Goal: Task Accomplishment & Management: Manage account settings

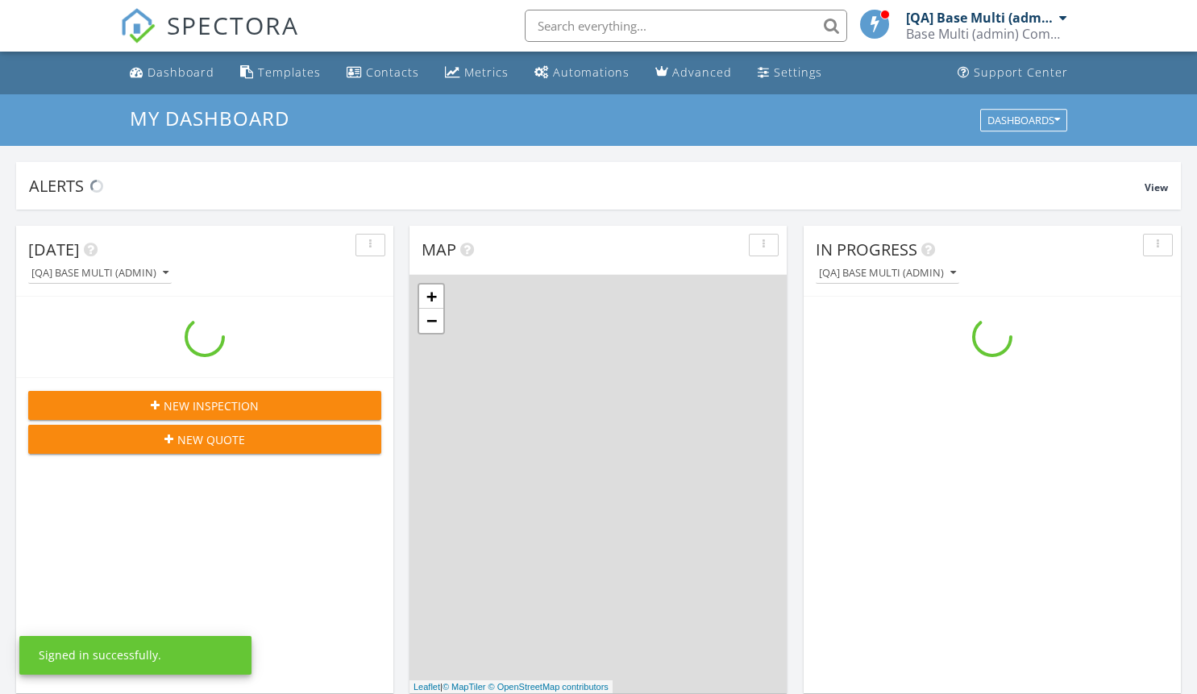
scroll to position [1492, 1222]
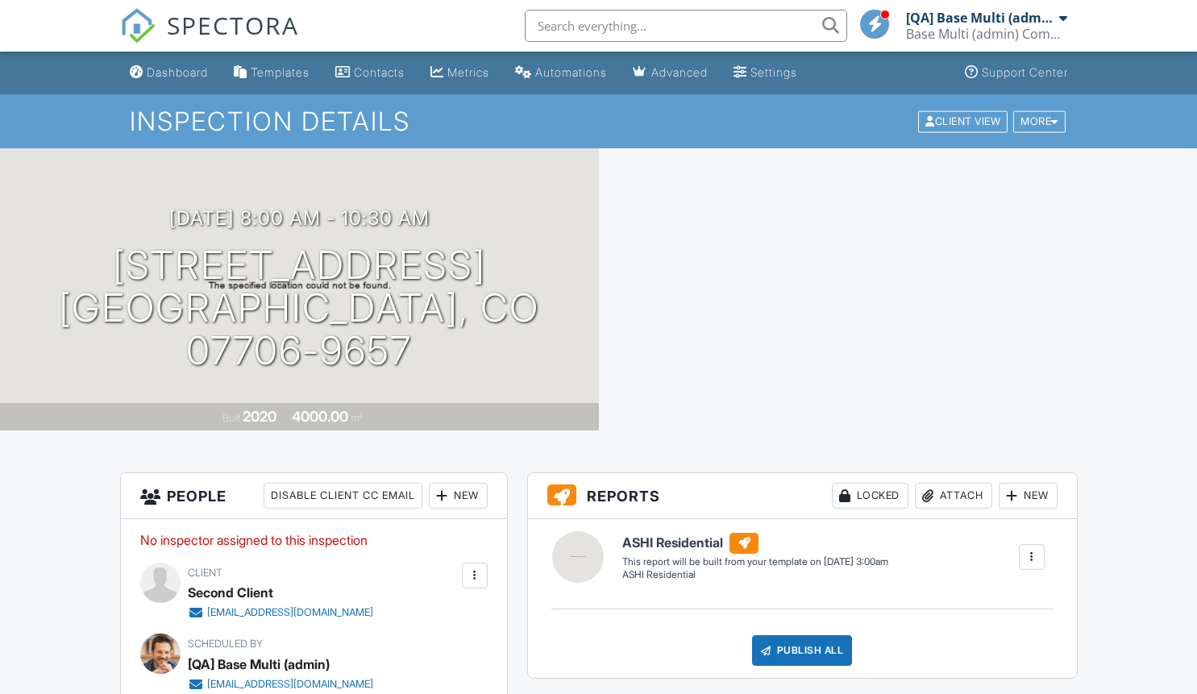
click at [865, 496] on div "Locked" at bounding box center [870, 496] width 77 height 26
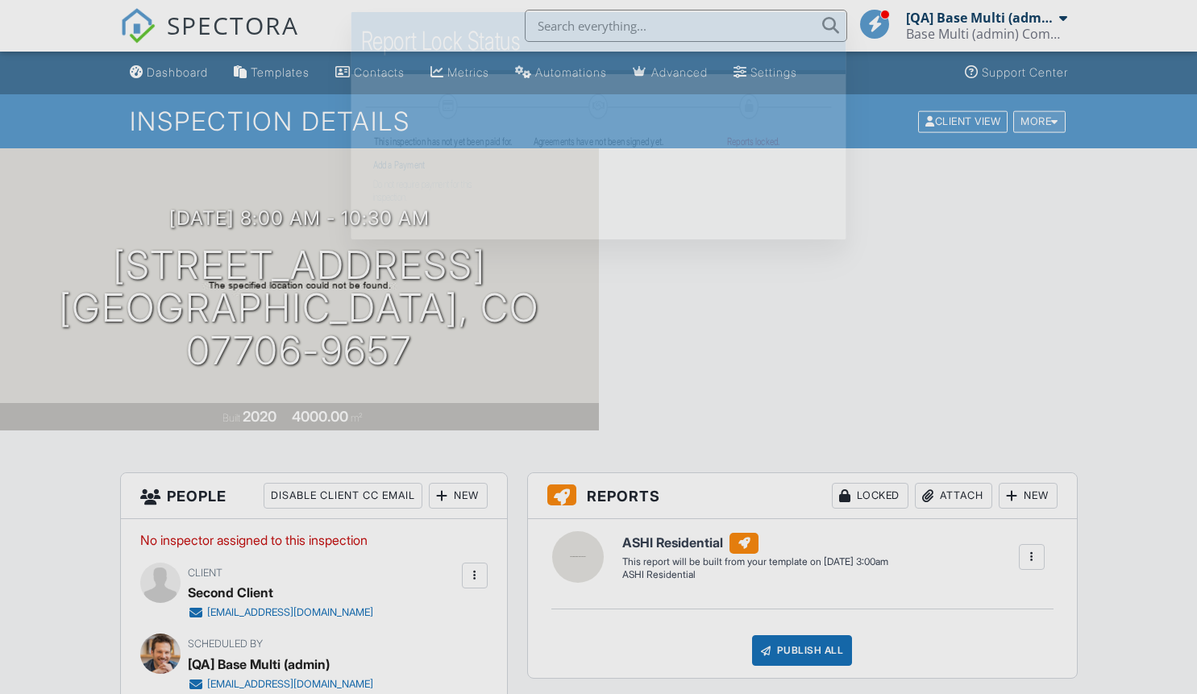
click at [1037, 121] on div "More" at bounding box center [1039, 121] width 52 height 22
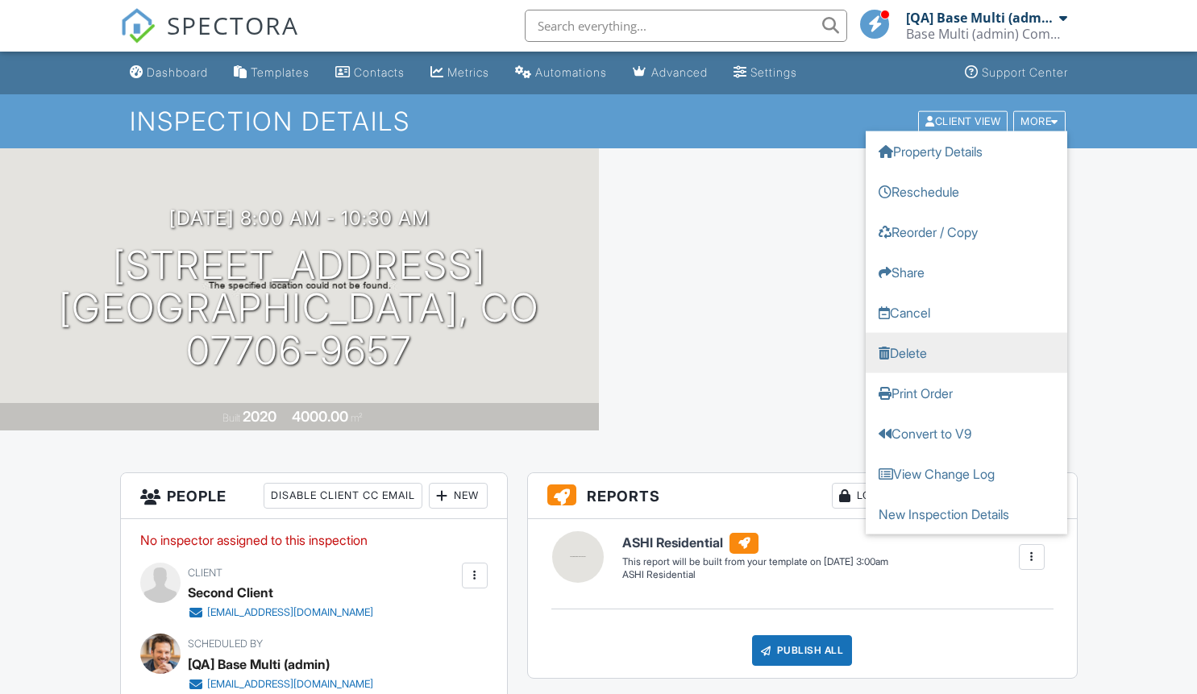
click at [966, 352] on link "Delete" at bounding box center [967, 352] width 202 height 40
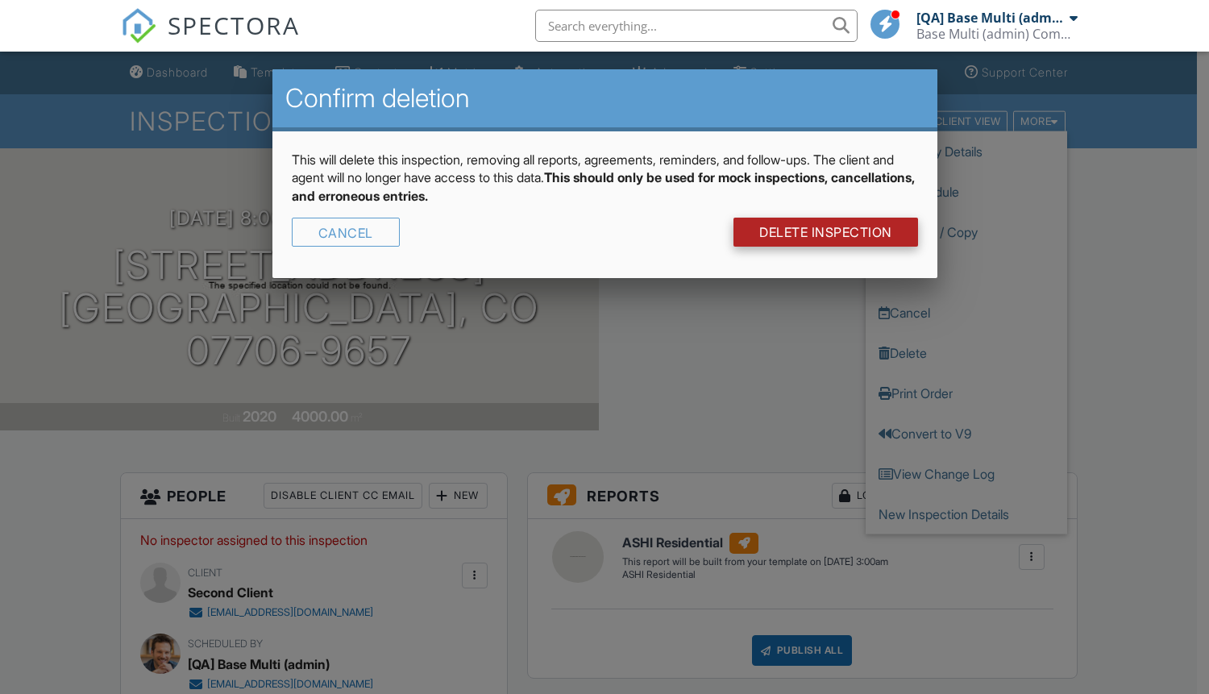
click at [824, 232] on link "DELETE Inspection" at bounding box center [826, 232] width 185 height 29
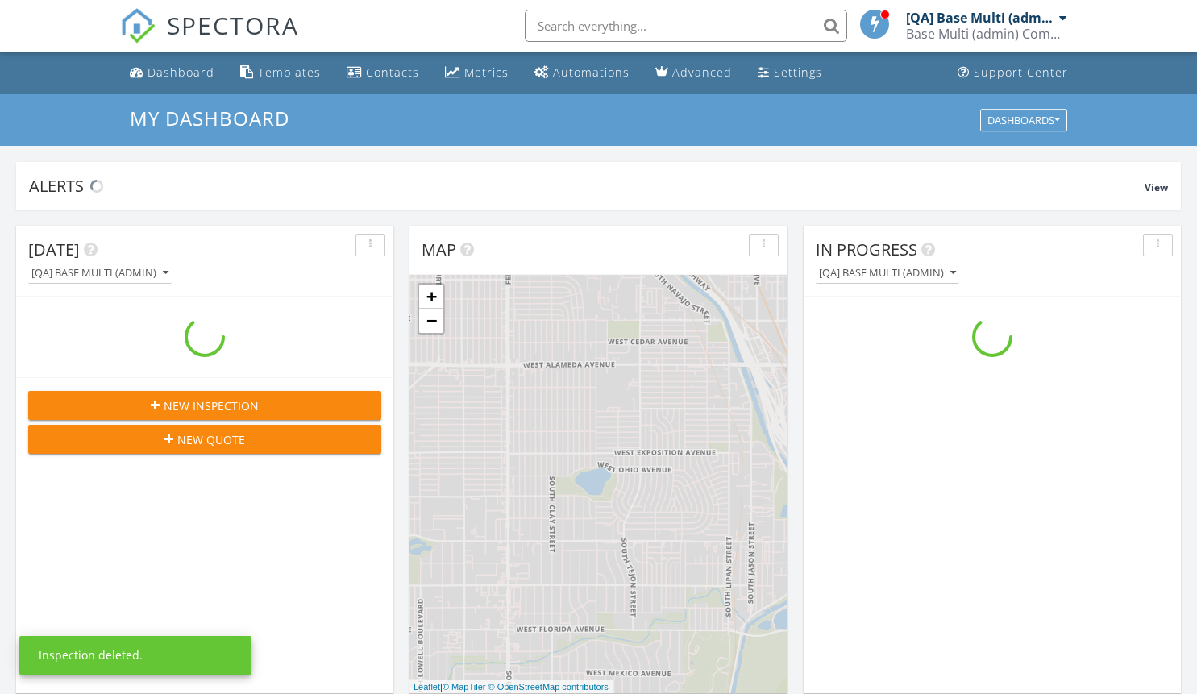
scroll to position [1492, 1222]
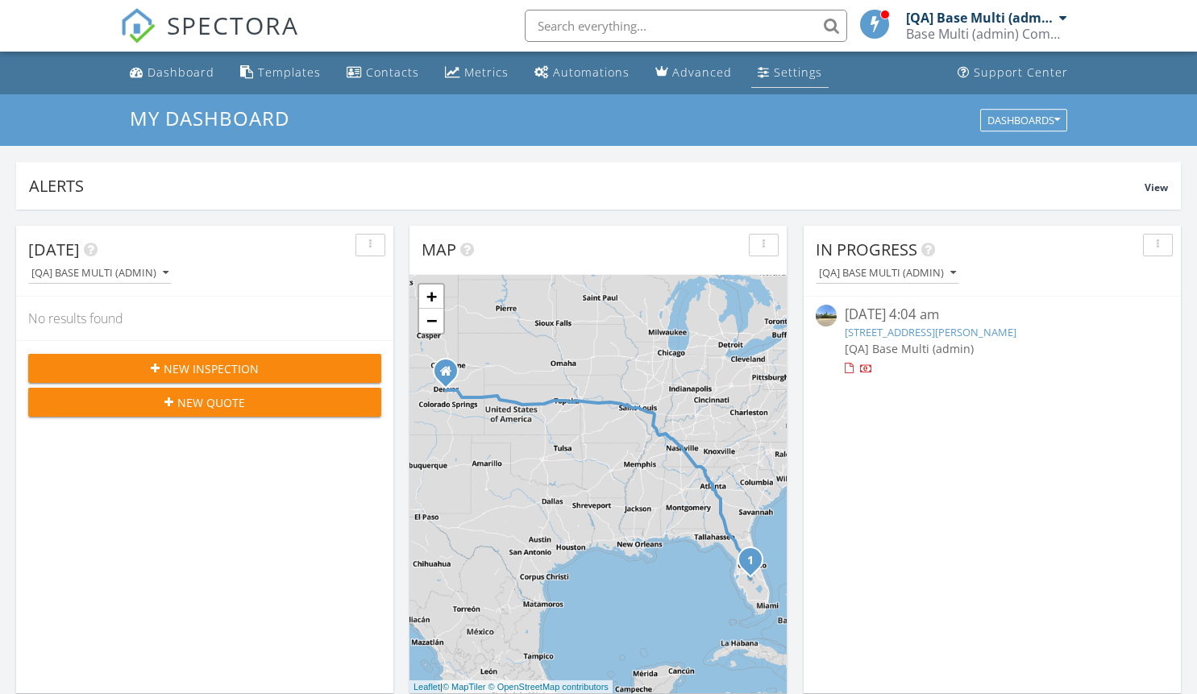
click at [801, 65] on div "Settings" at bounding box center [798, 72] width 48 height 15
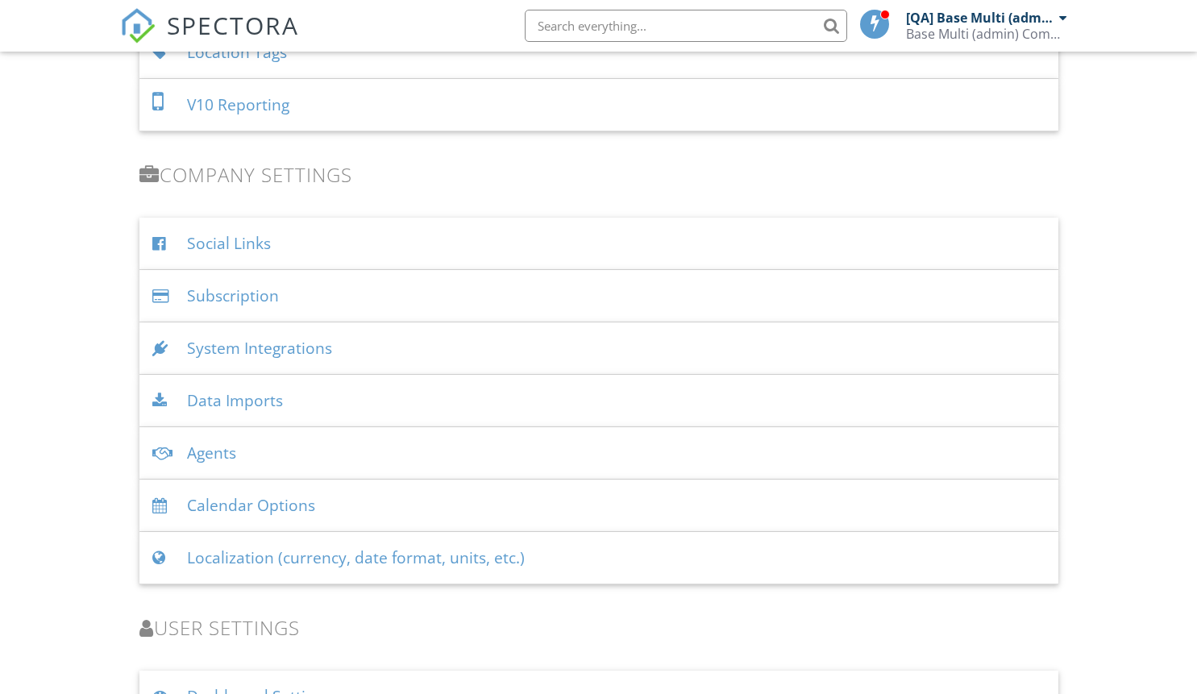
scroll to position [2045, 0]
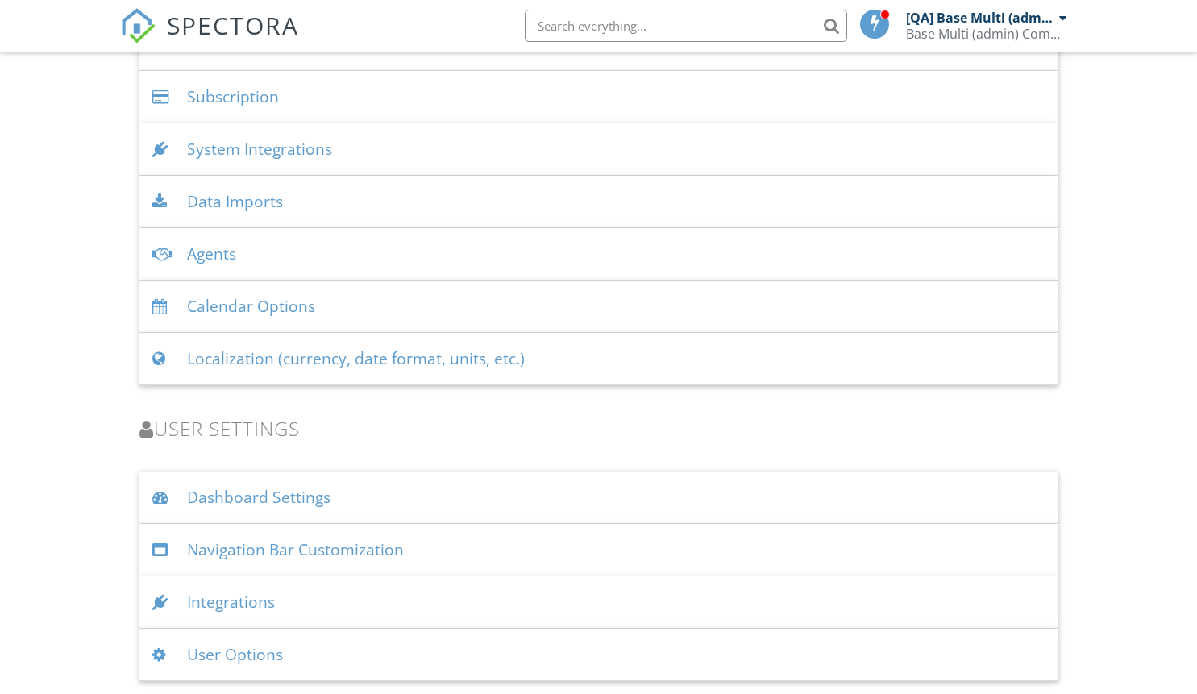
click at [470, 374] on div "Localization (currency, date format, units, etc.)" at bounding box center [598, 359] width 919 height 52
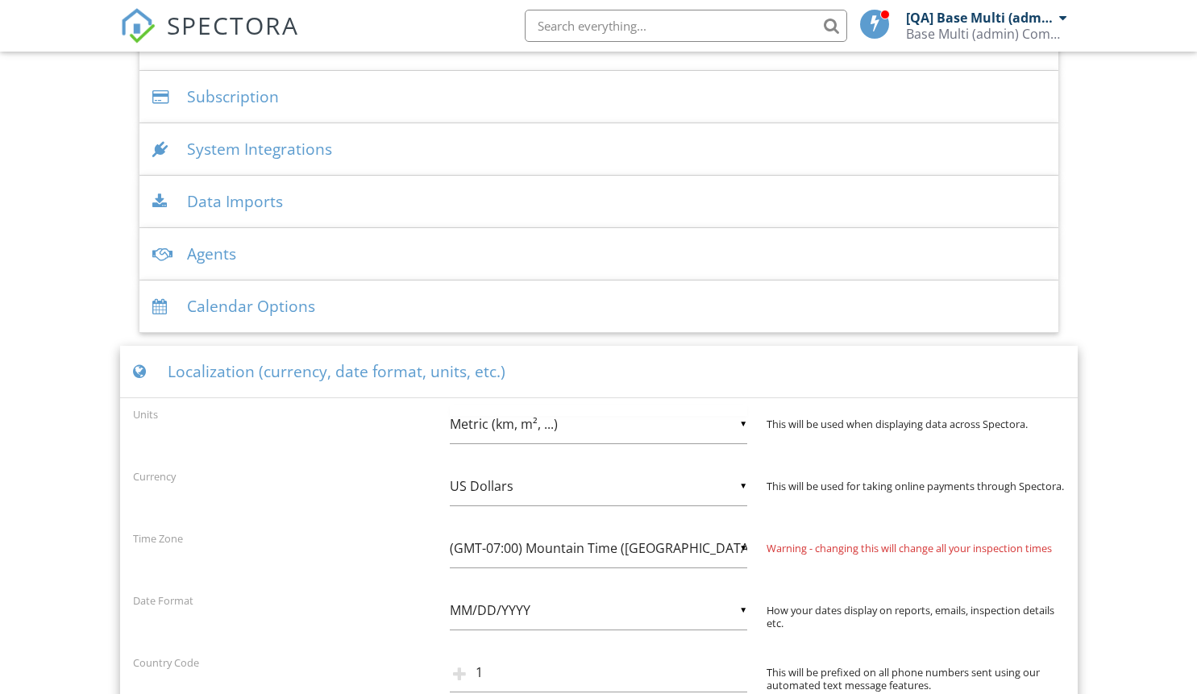
click at [564, 418] on div "▼ Metric (km, m², ...) Imperial (Miles, Sqft, ...) Metric (km, m², ...) Imperia…" at bounding box center [599, 425] width 298 height 40
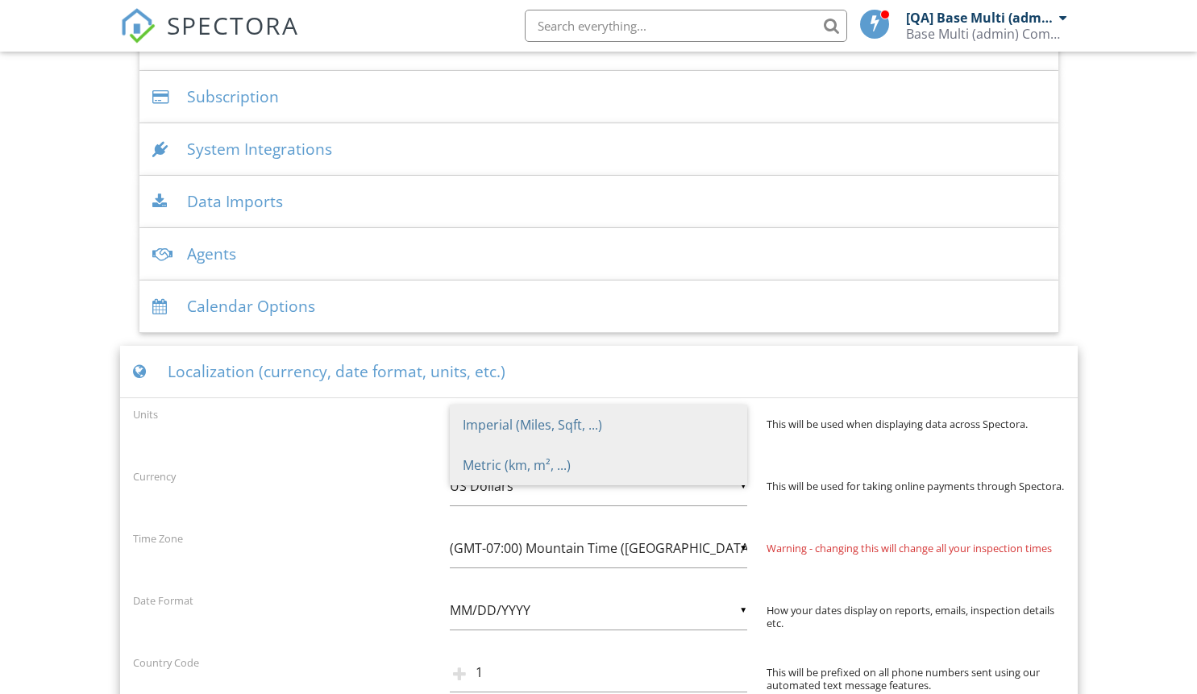
click at [549, 427] on span "Imperial (Miles, Sqft, ...)" at bounding box center [599, 425] width 298 height 40
type input "Imperial (Miles, Sqft, ...)"
